Goal: Information Seeking & Learning: Learn about a topic

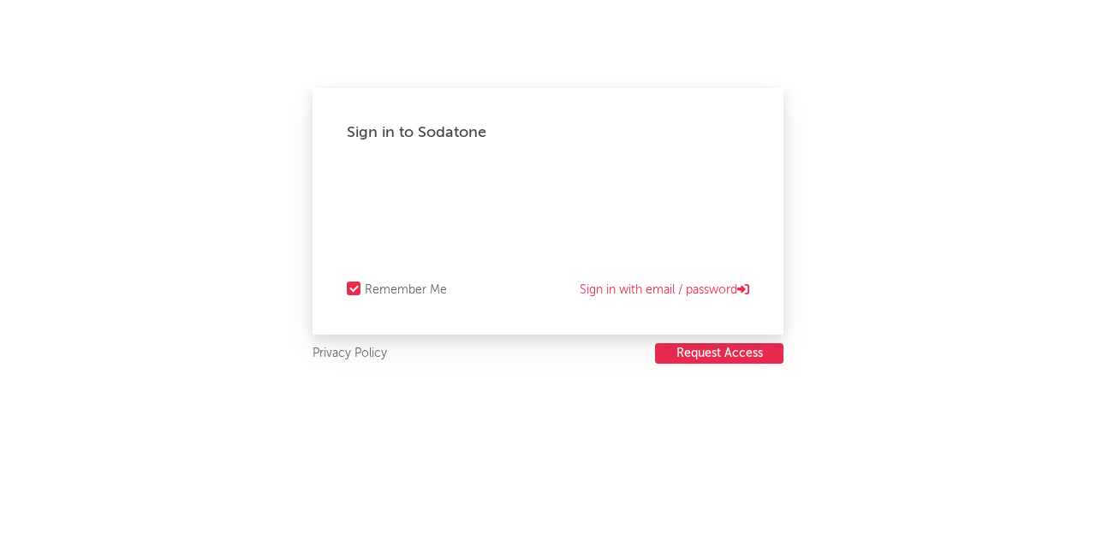
select select "recorded_music"
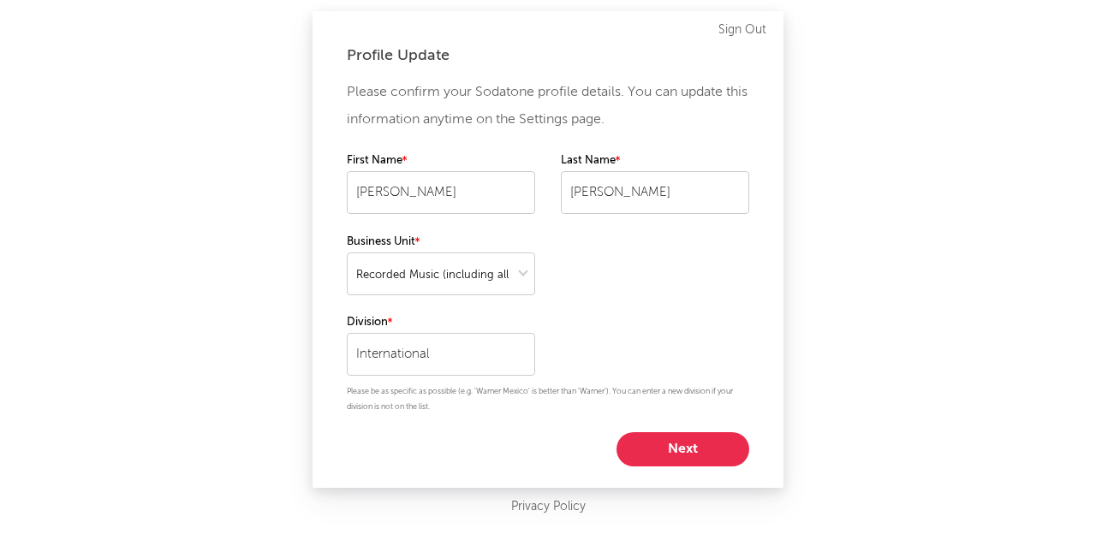
click at [644, 447] on button "Next" at bounding box center [683, 450] width 133 height 34
select select "marketing"
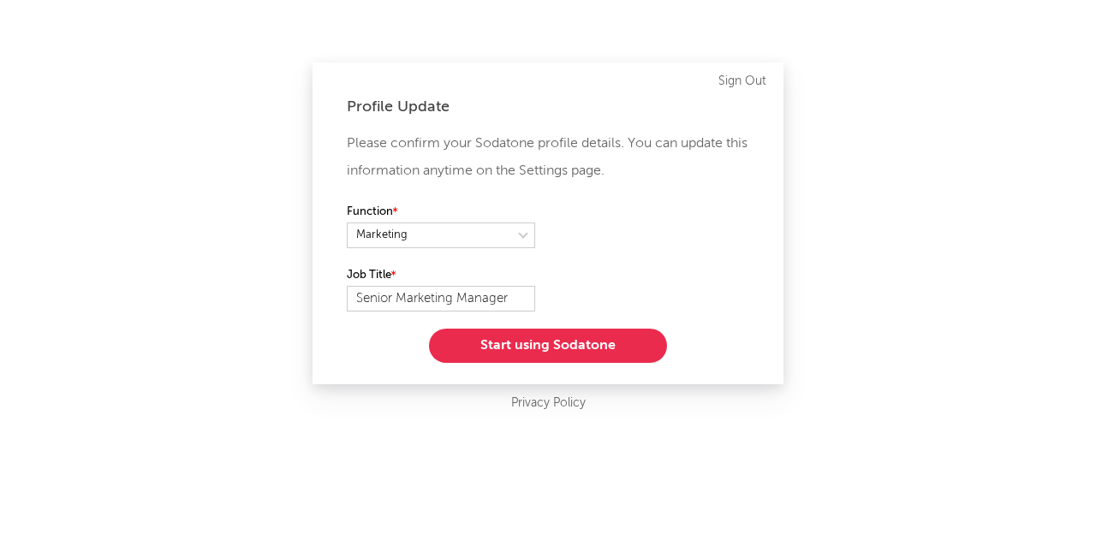
click at [533, 351] on button "Start using Sodatone" at bounding box center [548, 346] width 238 height 34
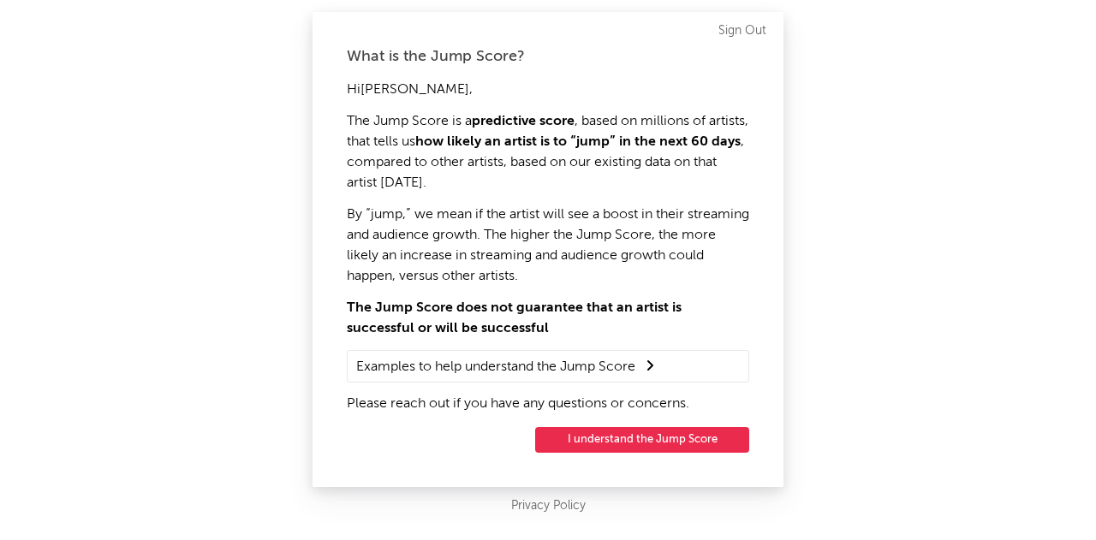
click at [576, 450] on button "I understand the Jump Score" at bounding box center [642, 440] width 214 height 26
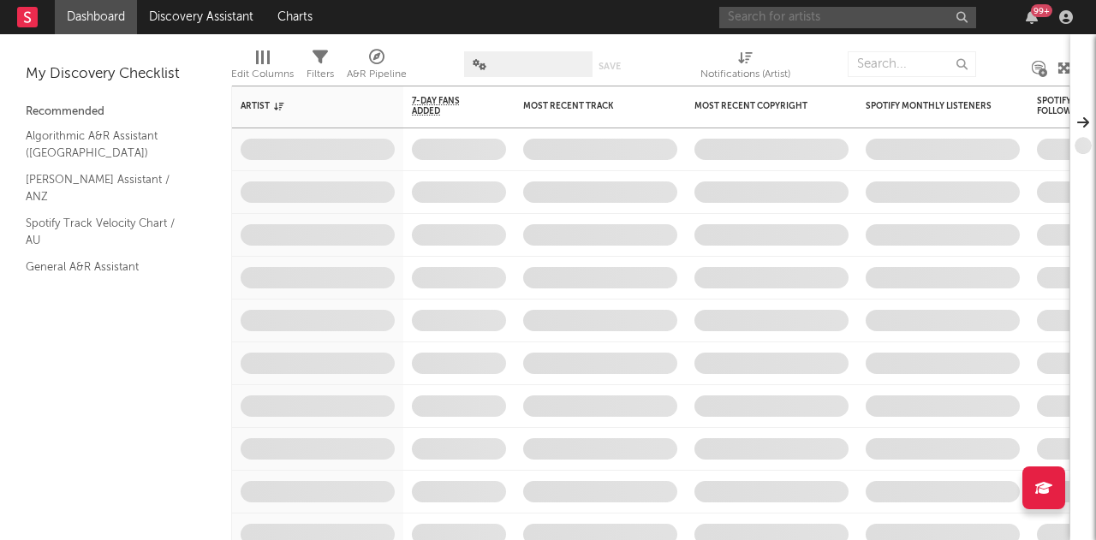
click at [749, 18] on input "text" at bounding box center [848, 17] width 257 height 21
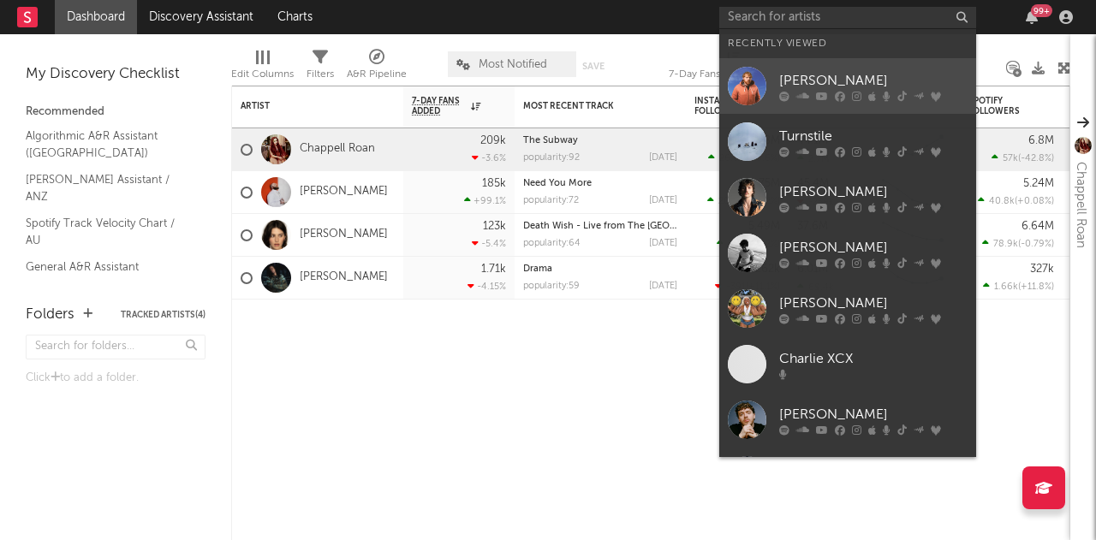
click at [788, 87] on div "Ed Sheeran" at bounding box center [873, 80] width 188 height 21
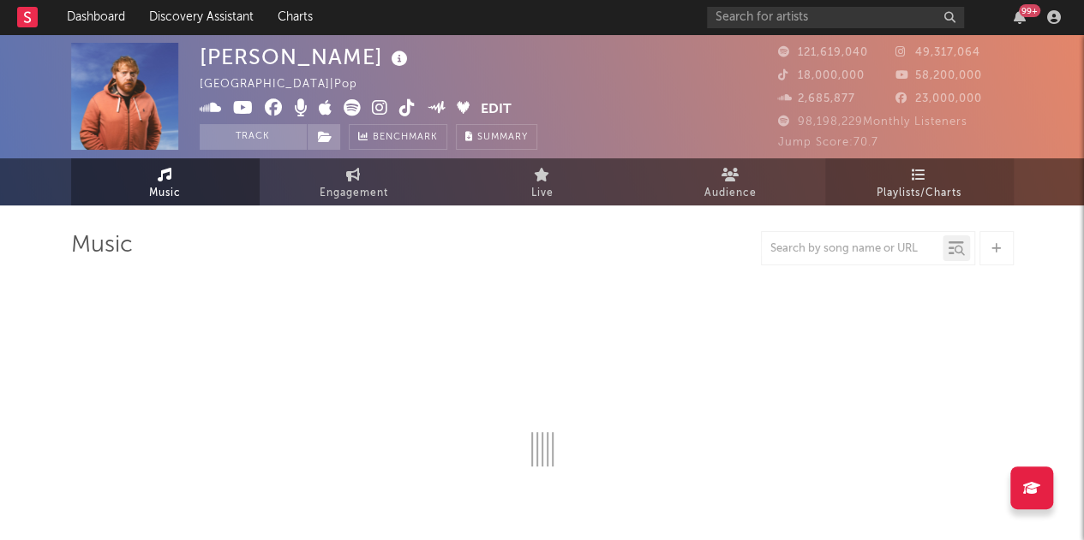
click at [887, 171] on link "Playlists/Charts" at bounding box center [919, 181] width 188 height 47
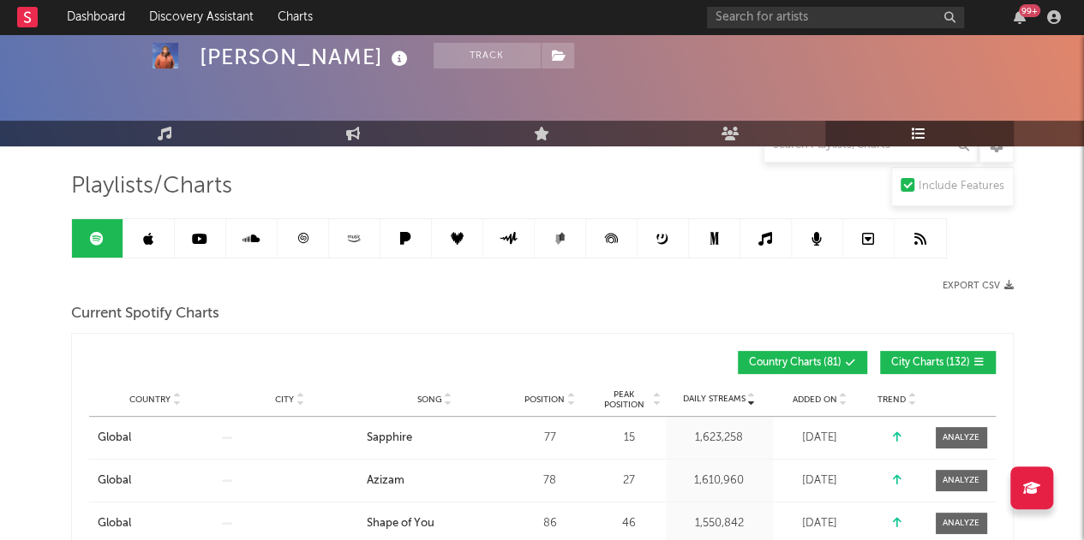
scroll to position [182, 0]
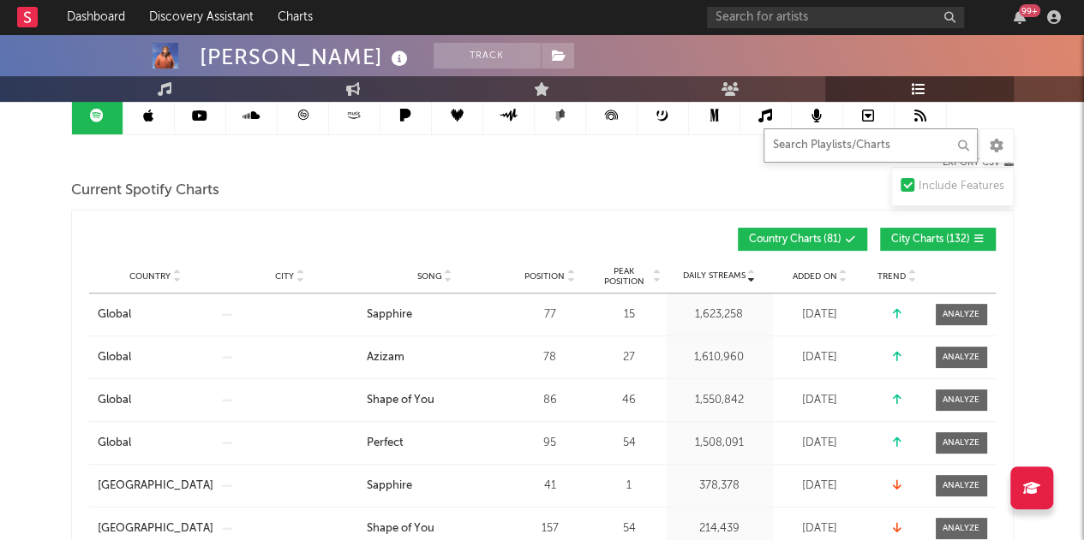
click at [845, 145] on input "text" at bounding box center [870, 145] width 214 height 34
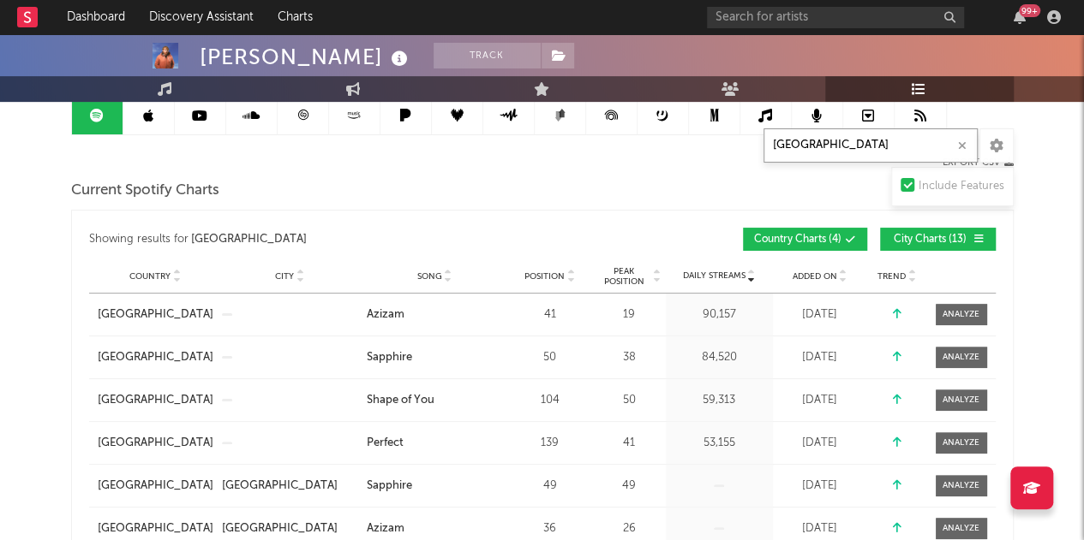
type input "australia"
click at [913, 237] on span "City Charts ( 13 )" at bounding box center [930, 240] width 79 height 10
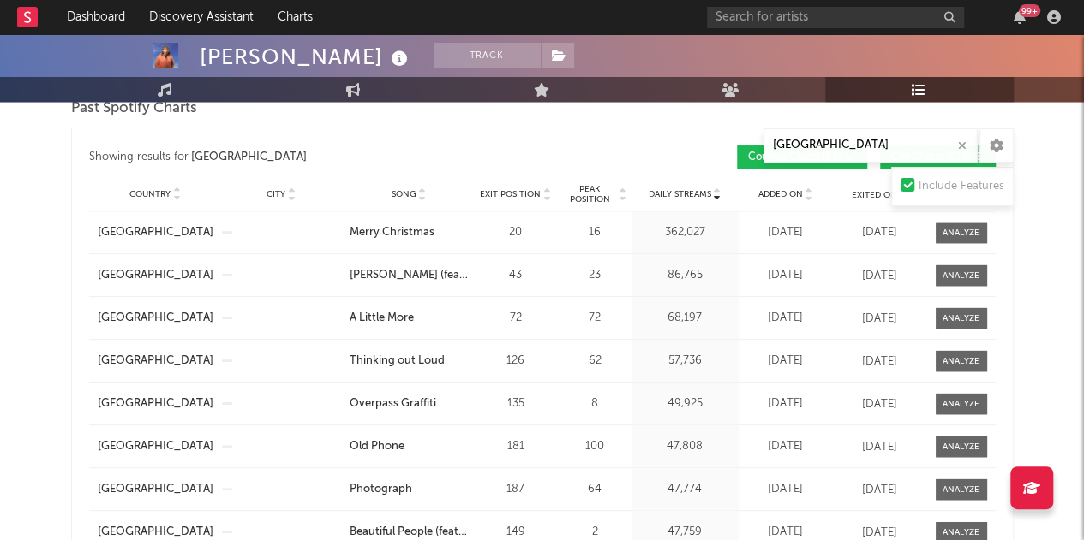
scroll to position [1354, 0]
